Goal: Contribute content: Add original content to the website for others to see

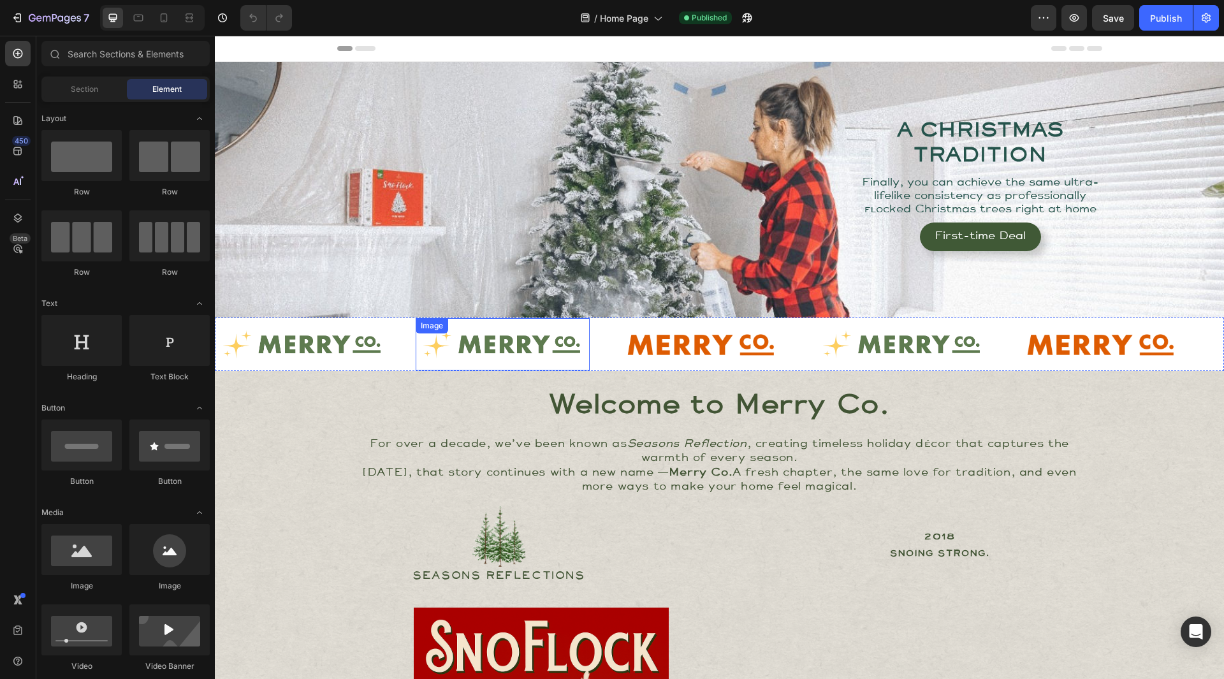
click at [447, 322] on div "Image" at bounding box center [432, 325] width 33 height 15
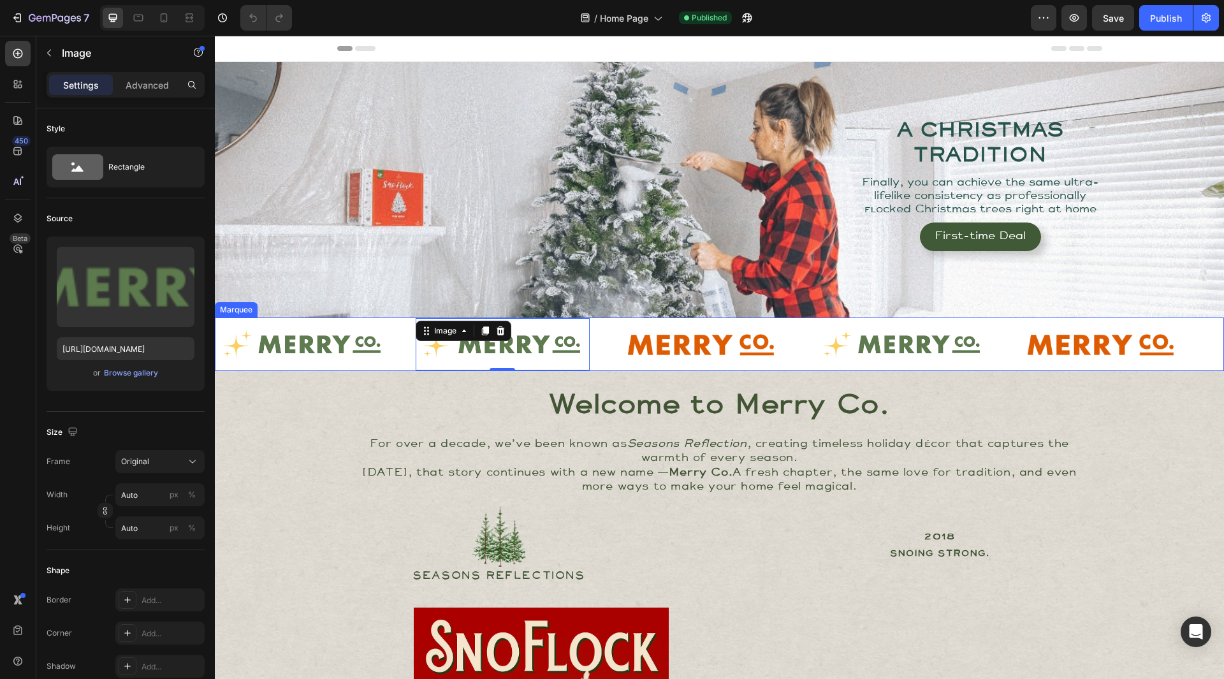
click at [398, 335] on div "Image" at bounding box center [315, 344] width 200 height 53
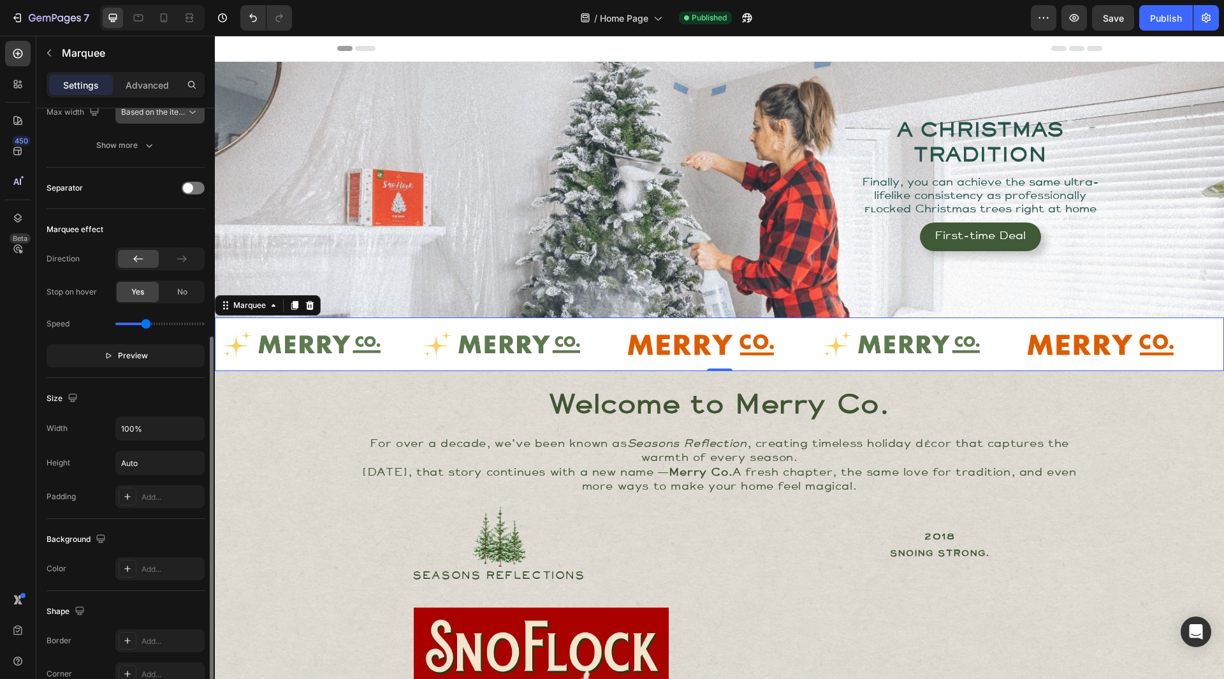
scroll to position [255, 0]
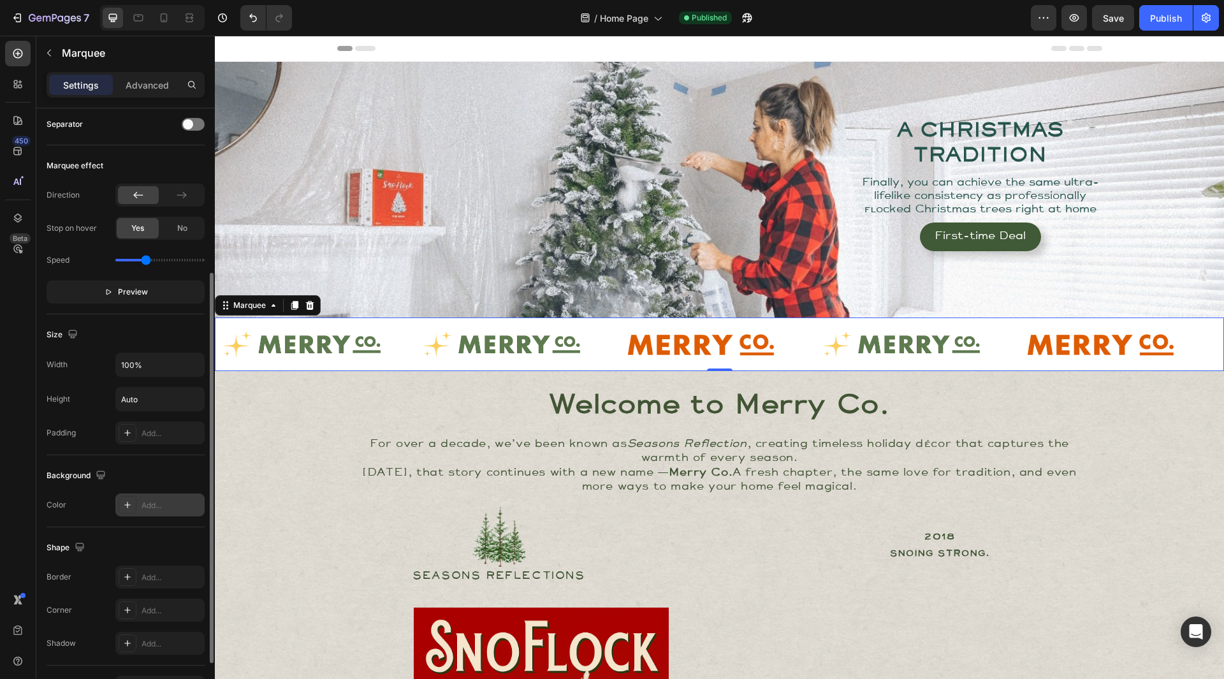
click at [161, 511] on div "Add..." at bounding box center [172, 505] width 60 height 11
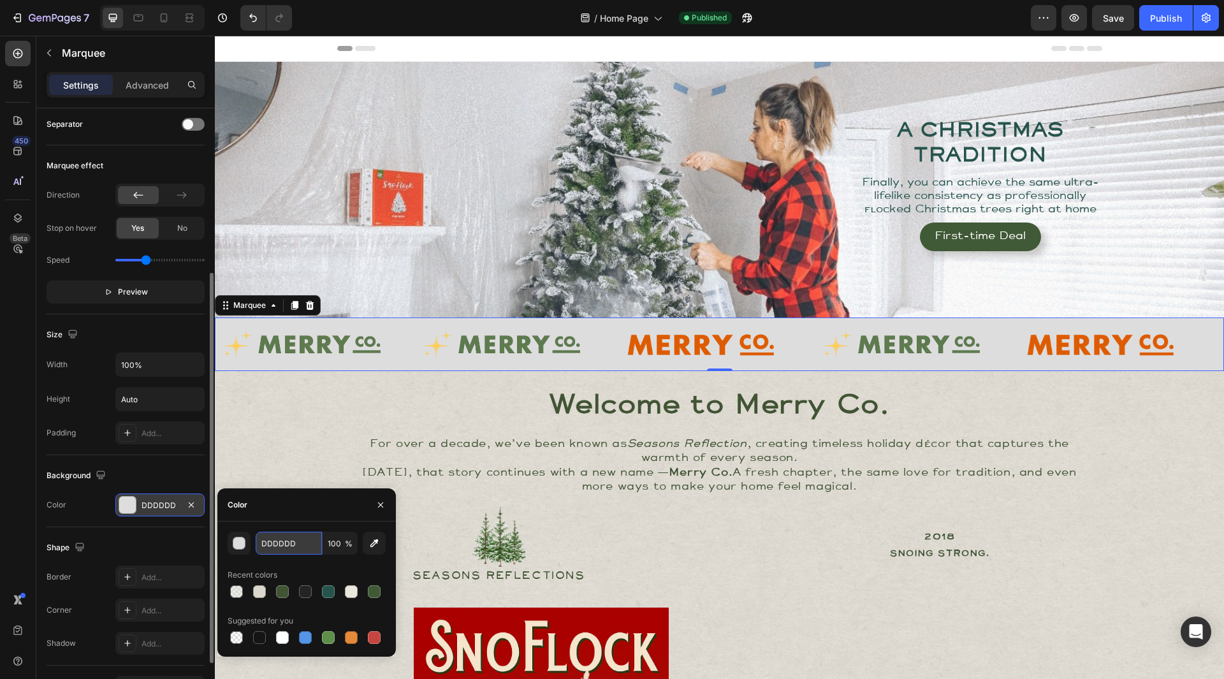
click at [286, 534] on input "DDDDDD" at bounding box center [289, 543] width 66 height 23
paste input "#9B6441"
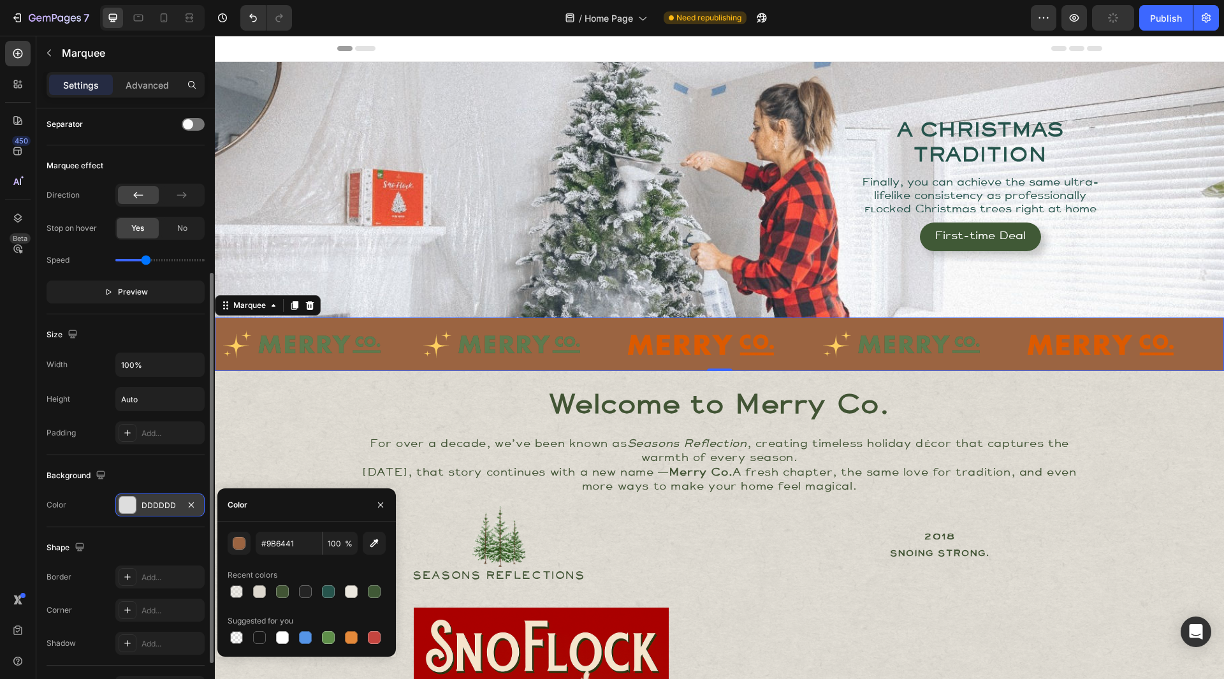
click at [189, 539] on div "Shape" at bounding box center [126, 547] width 158 height 20
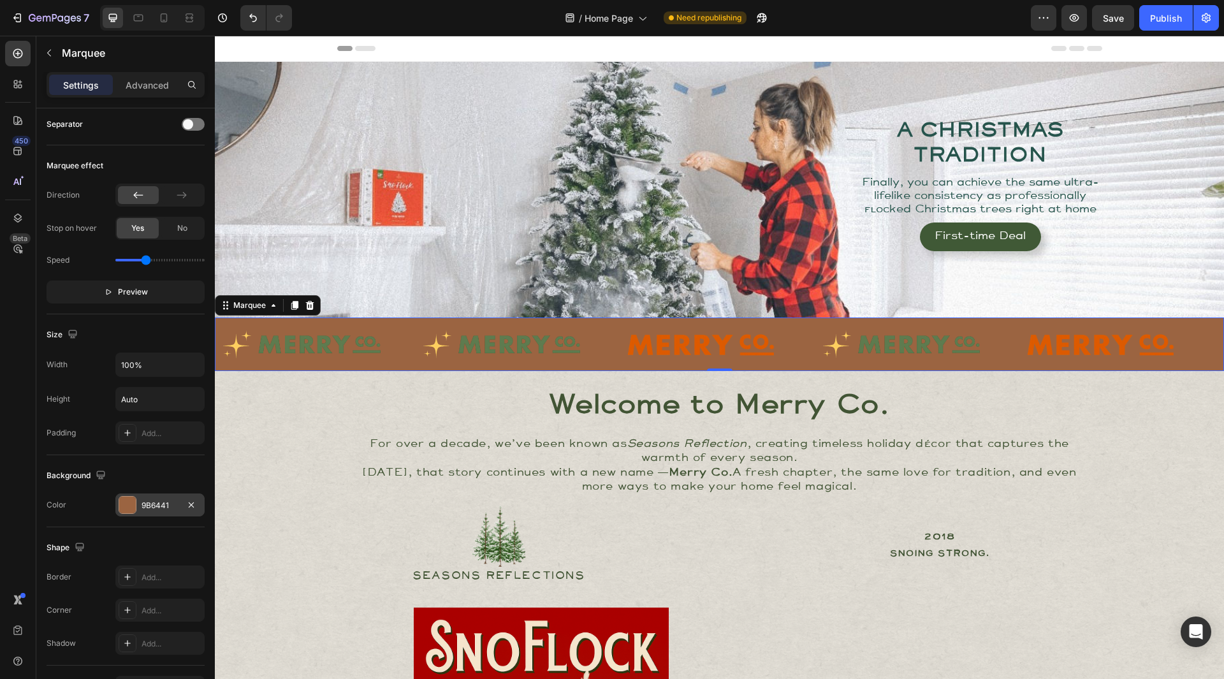
click at [124, 506] on div at bounding box center [127, 505] width 17 height 17
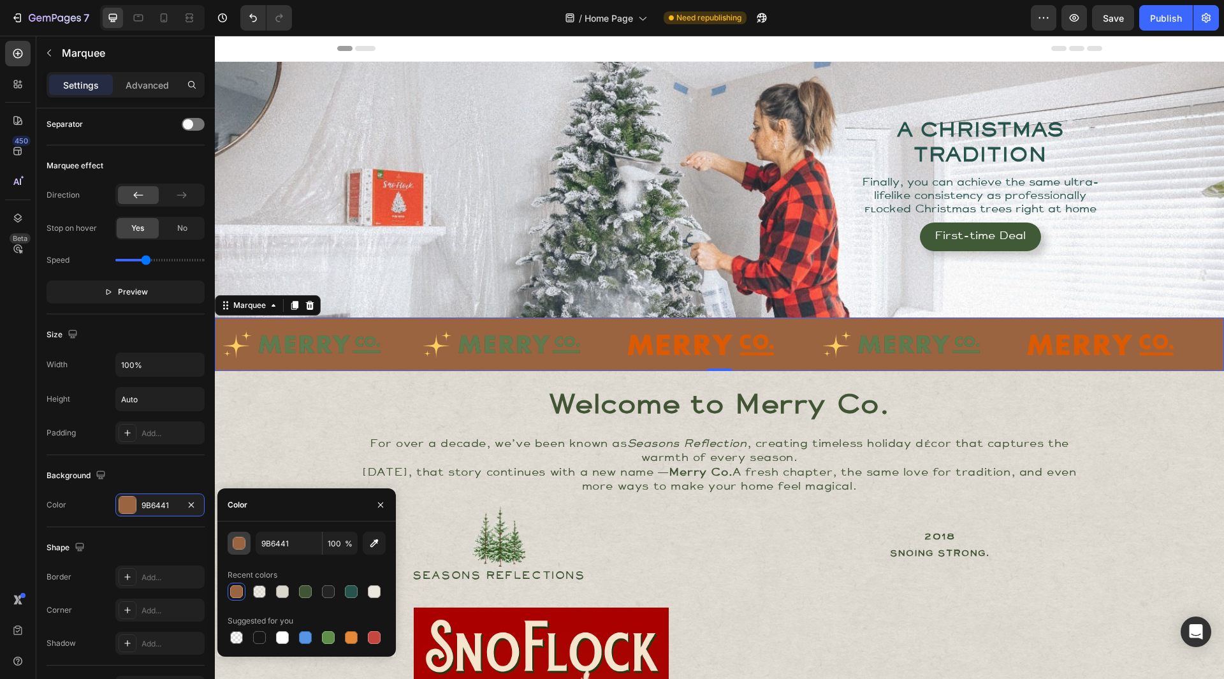
click at [243, 542] on div "button" at bounding box center [239, 543] width 13 height 13
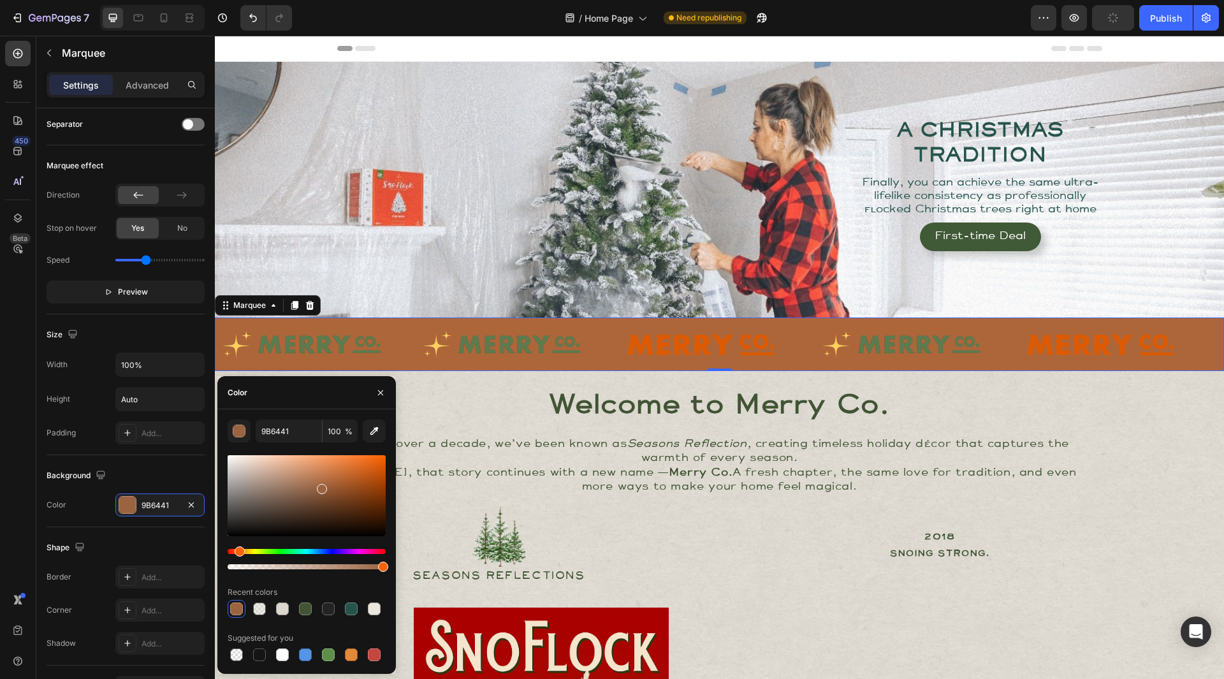
click at [333, 481] on div at bounding box center [307, 495] width 158 height 81
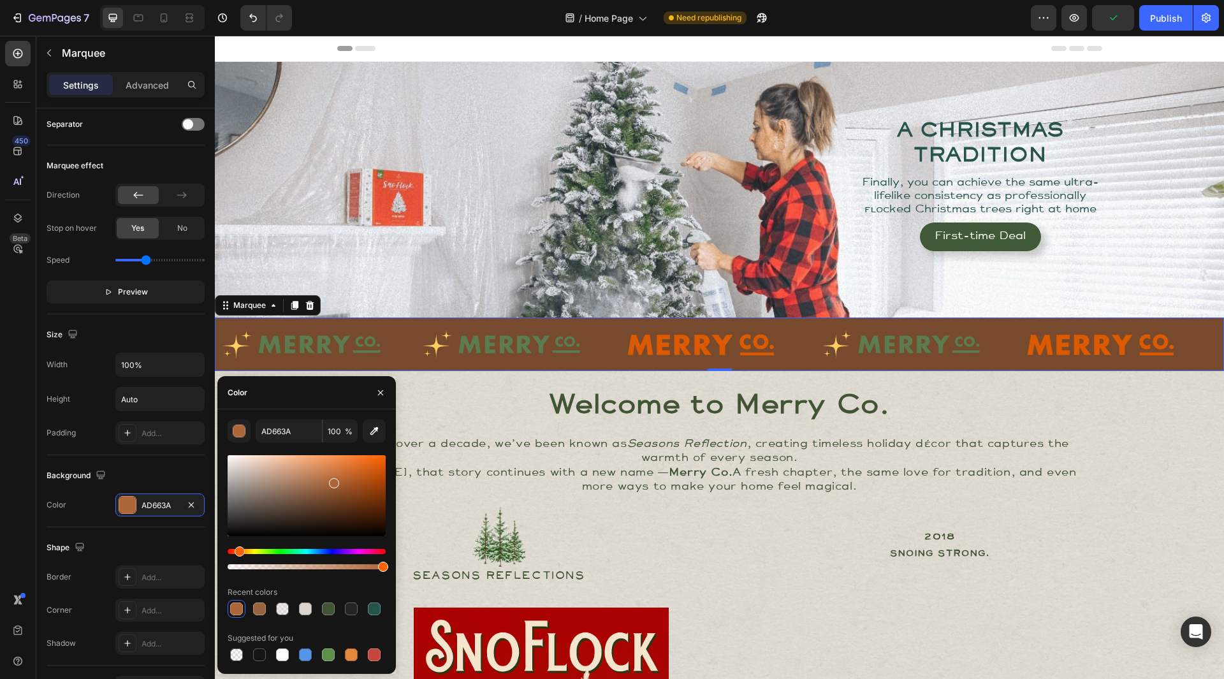
click at [326, 498] on div at bounding box center [307, 495] width 158 height 81
click at [329, 507] on div at bounding box center [307, 495] width 158 height 81
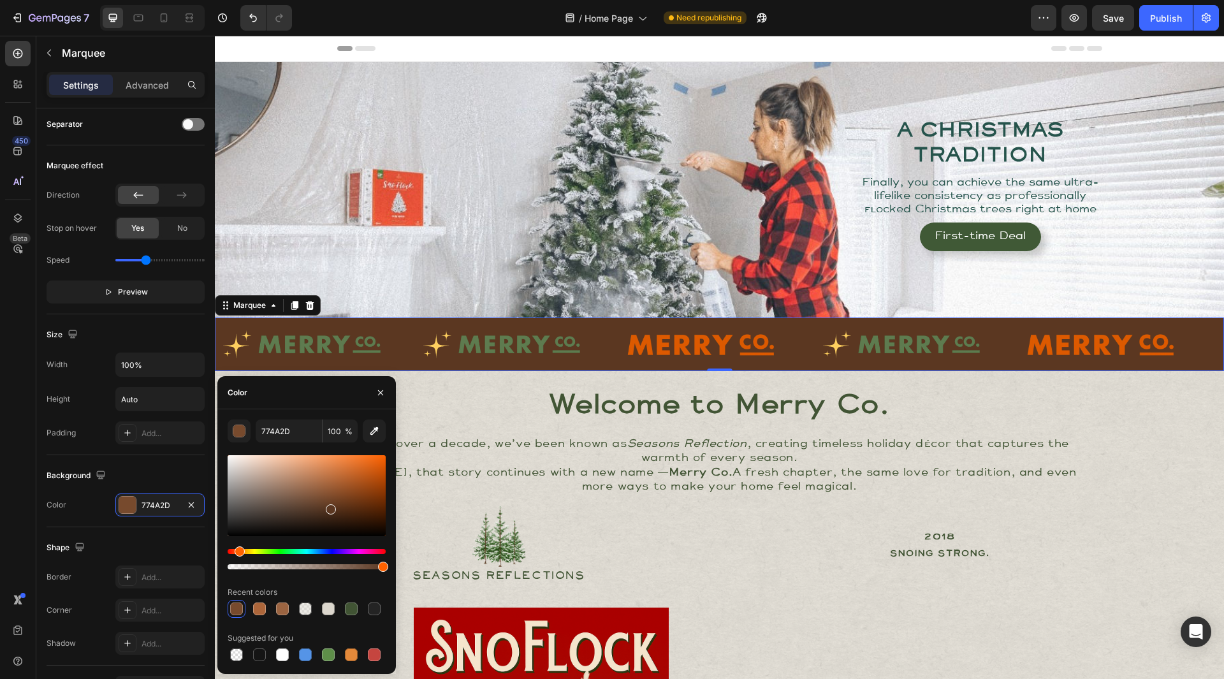
type input "5B3721"
click at [159, 472] on div "Background" at bounding box center [126, 475] width 158 height 20
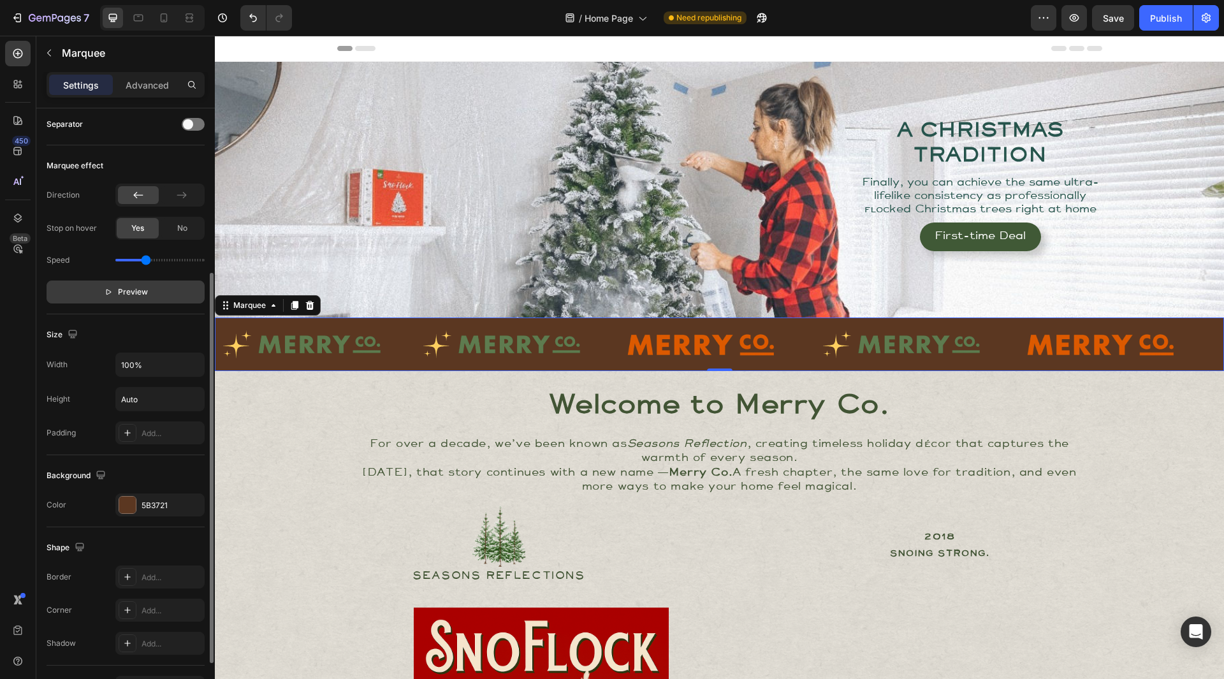
click at [138, 295] on span "Preview" at bounding box center [133, 292] width 30 height 13
click at [124, 295] on span "Pause" at bounding box center [133, 292] width 22 height 13
click at [1120, 17] on span "Save" at bounding box center [1113, 18] width 21 height 11
click at [1163, 18] on div "Publish" at bounding box center [1166, 17] width 32 height 13
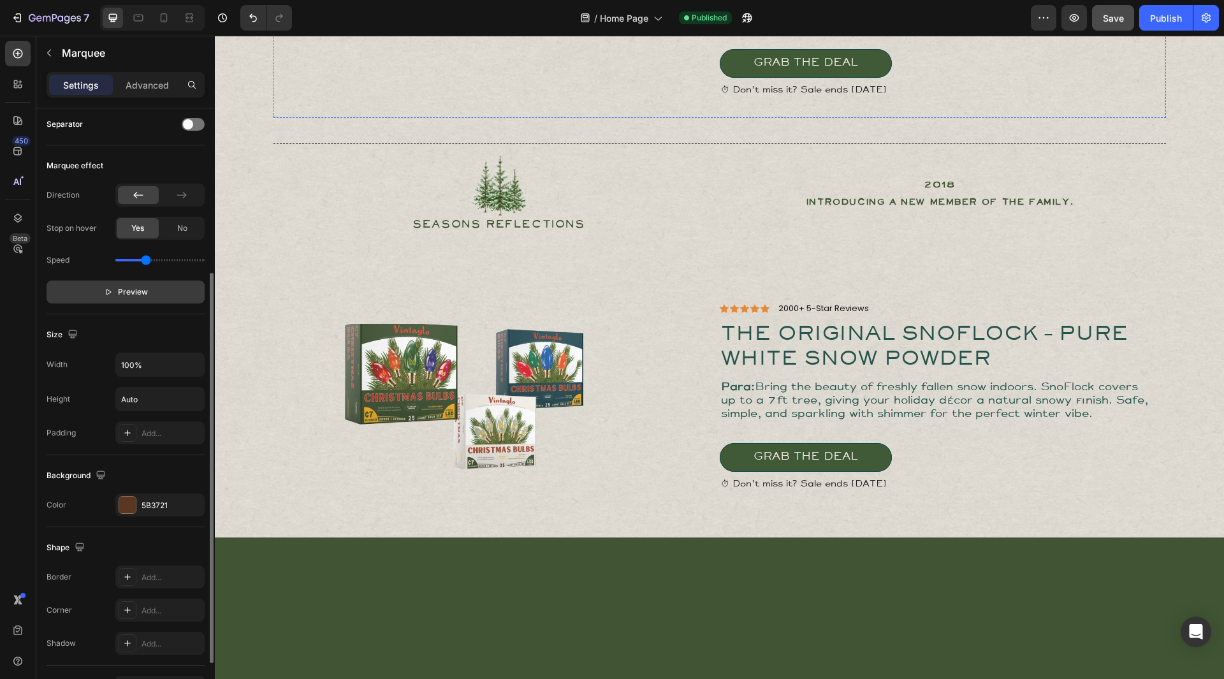
scroll to position [1047, 0]
